Goal: Transaction & Acquisition: Purchase product/service

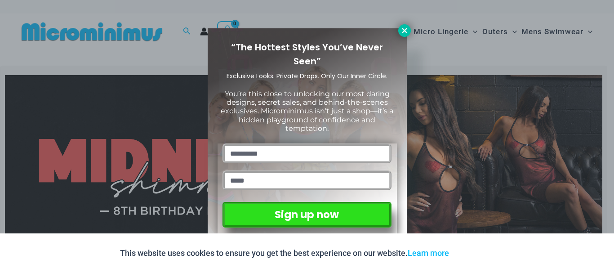
click at [400, 30] on icon at bounding box center [404, 31] width 8 height 8
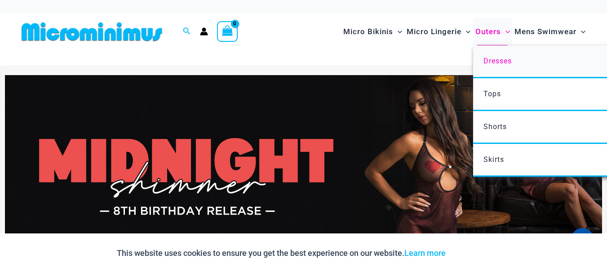
click at [496, 58] on span "Dresses" at bounding box center [498, 61] width 28 height 9
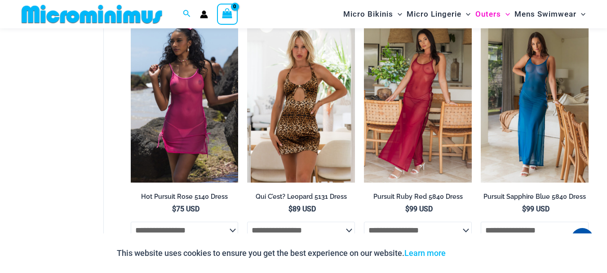
scroll to position [576, 0]
